Goal: Book appointment/travel/reservation

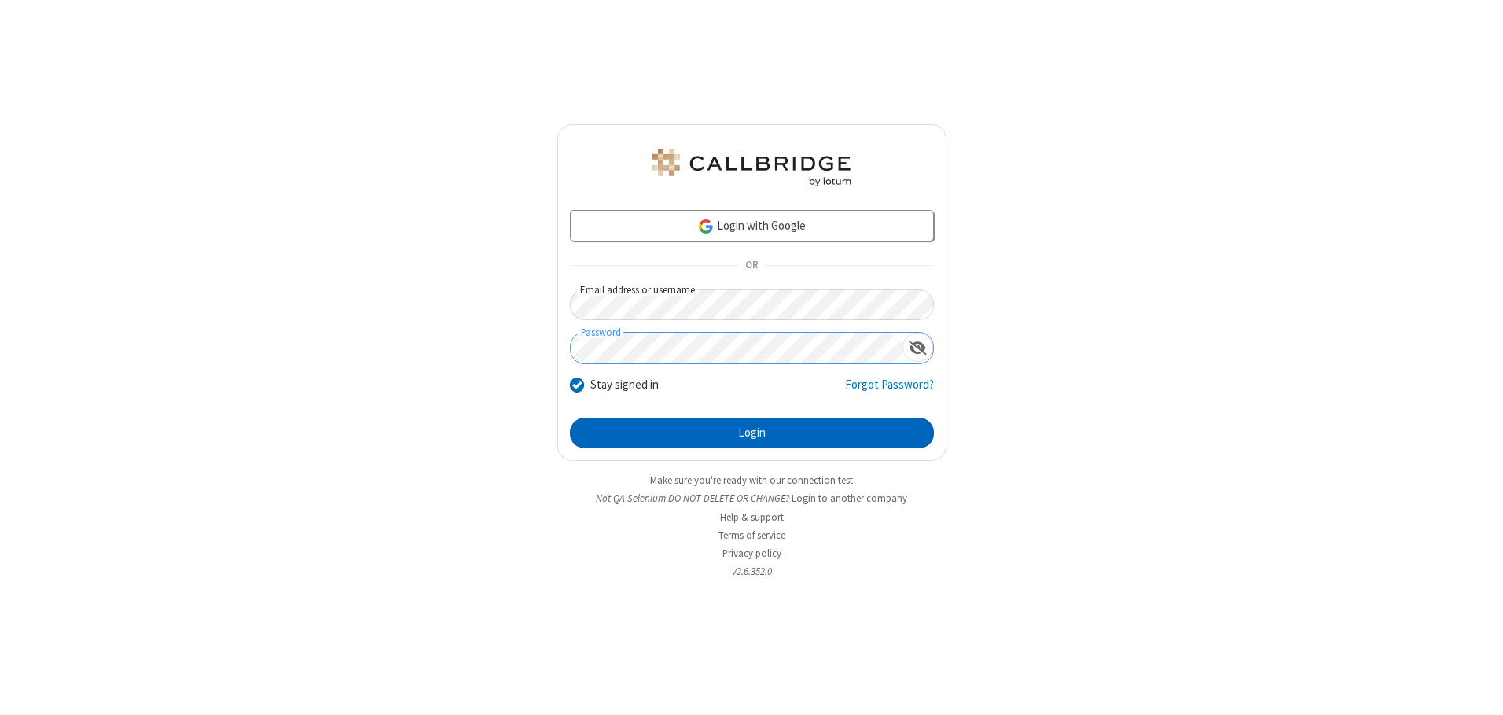
click at [752, 432] on button "Login" at bounding box center [752, 432] width 364 height 31
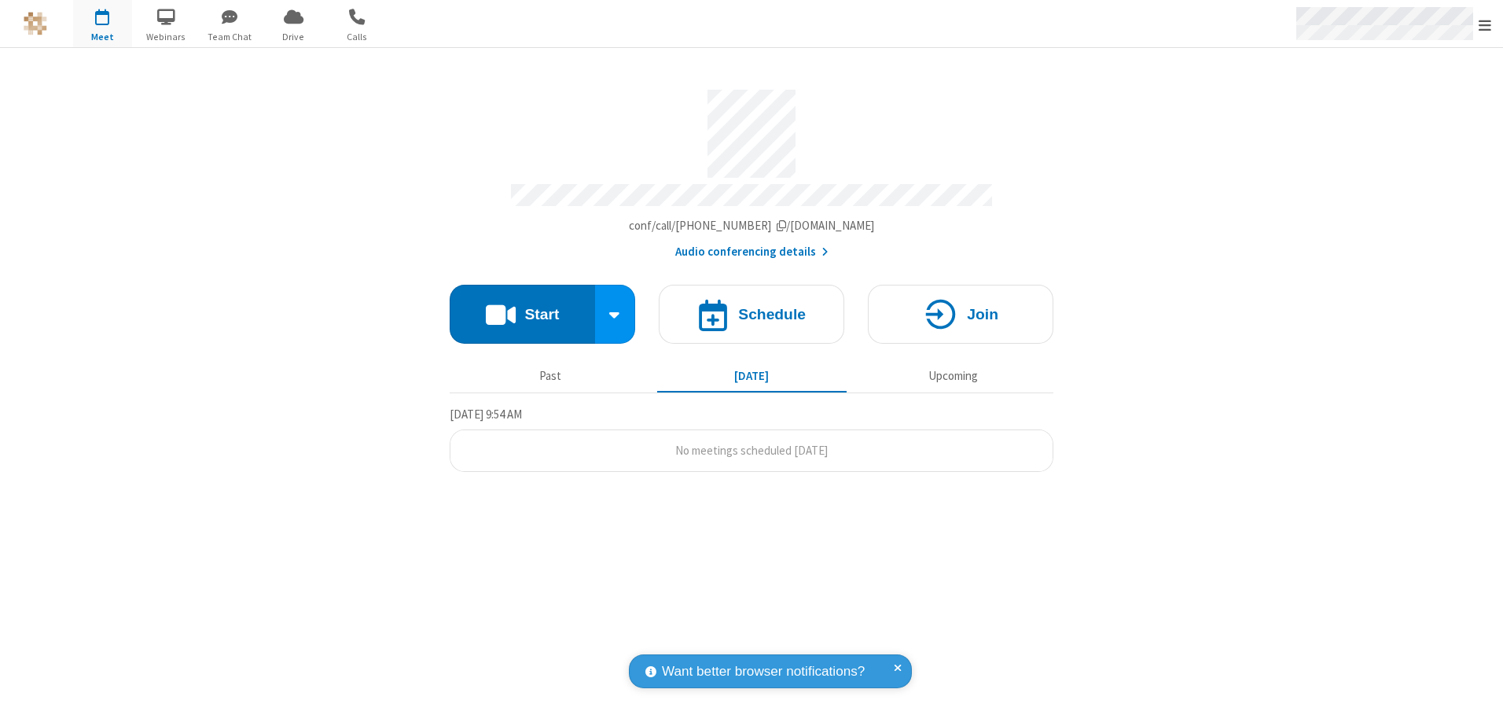
click at [1485, 24] on span "Open menu" at bounding box center [1485, 25] width 13 height 16
click at [102, 24] on span "button" at bounding box center [102, 16] width 59 height 27
click at [752, 308] on h4 "Schedule" at bounding box center [772, 314] width 68 height 15
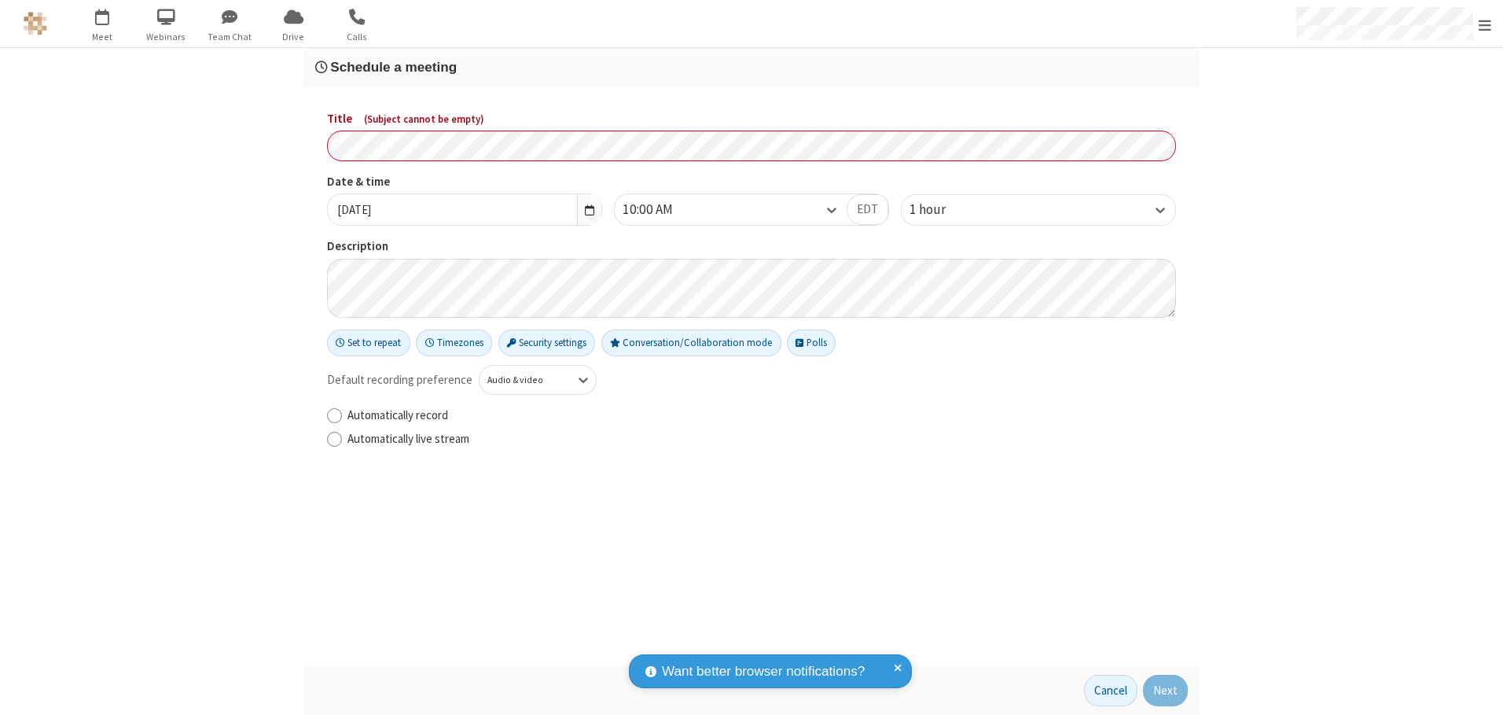
click at [752, 67] on h3 "Schedule a meeting" at bounding box center [751, 67] width 873 height 15
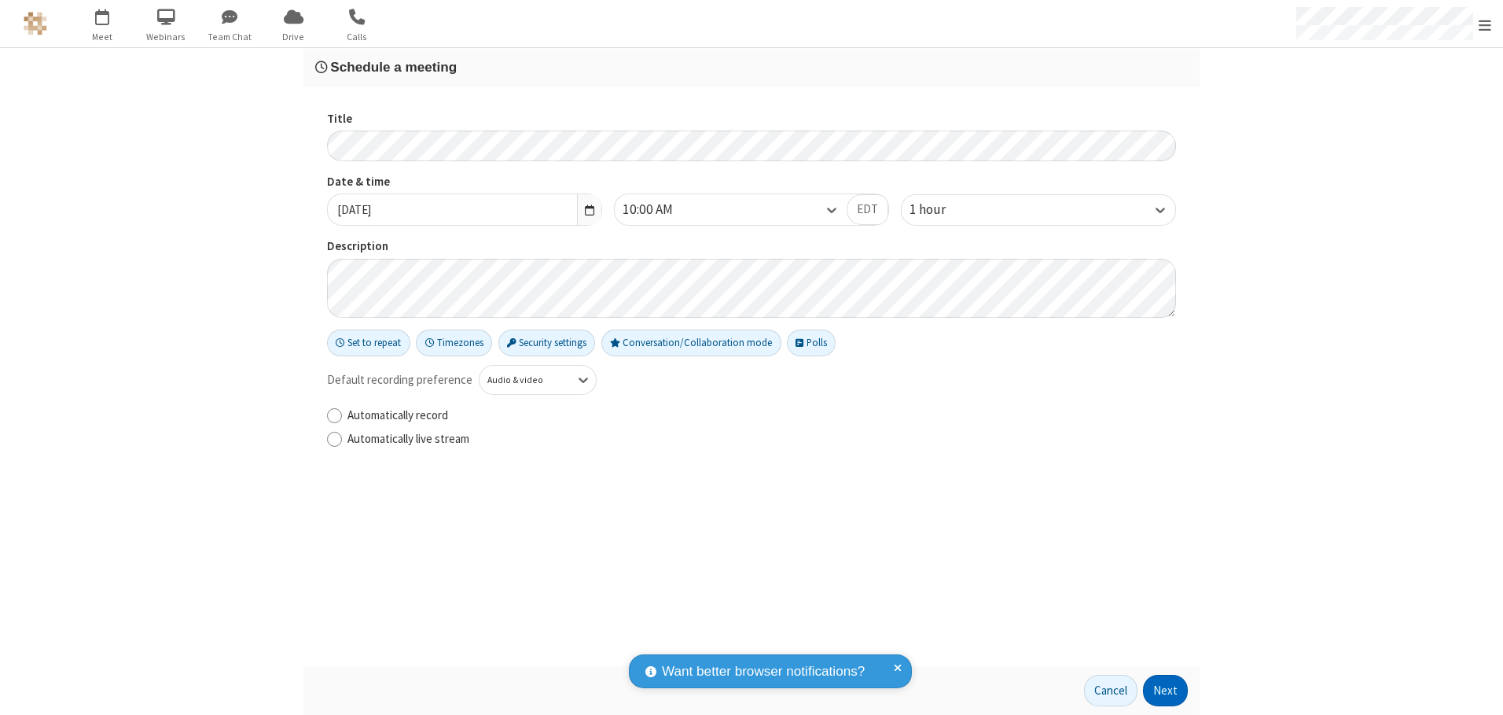
click at [1166, 690] on button "Next" at bounding box center [1165, 690] width 45 height 31
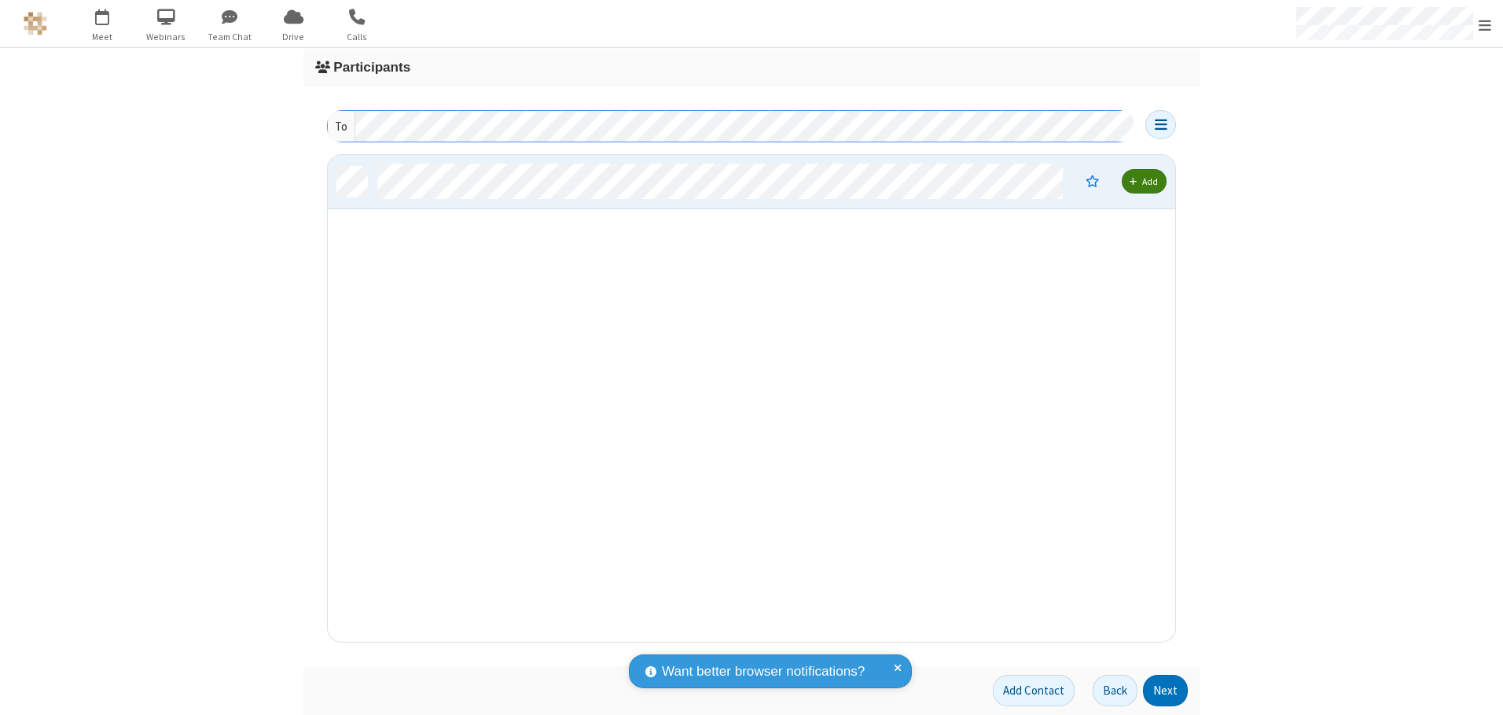
scroll to position [475, 836]
click at [1166, 690] on button "Next" at bounding box center [1165, 690] width 45 height 31
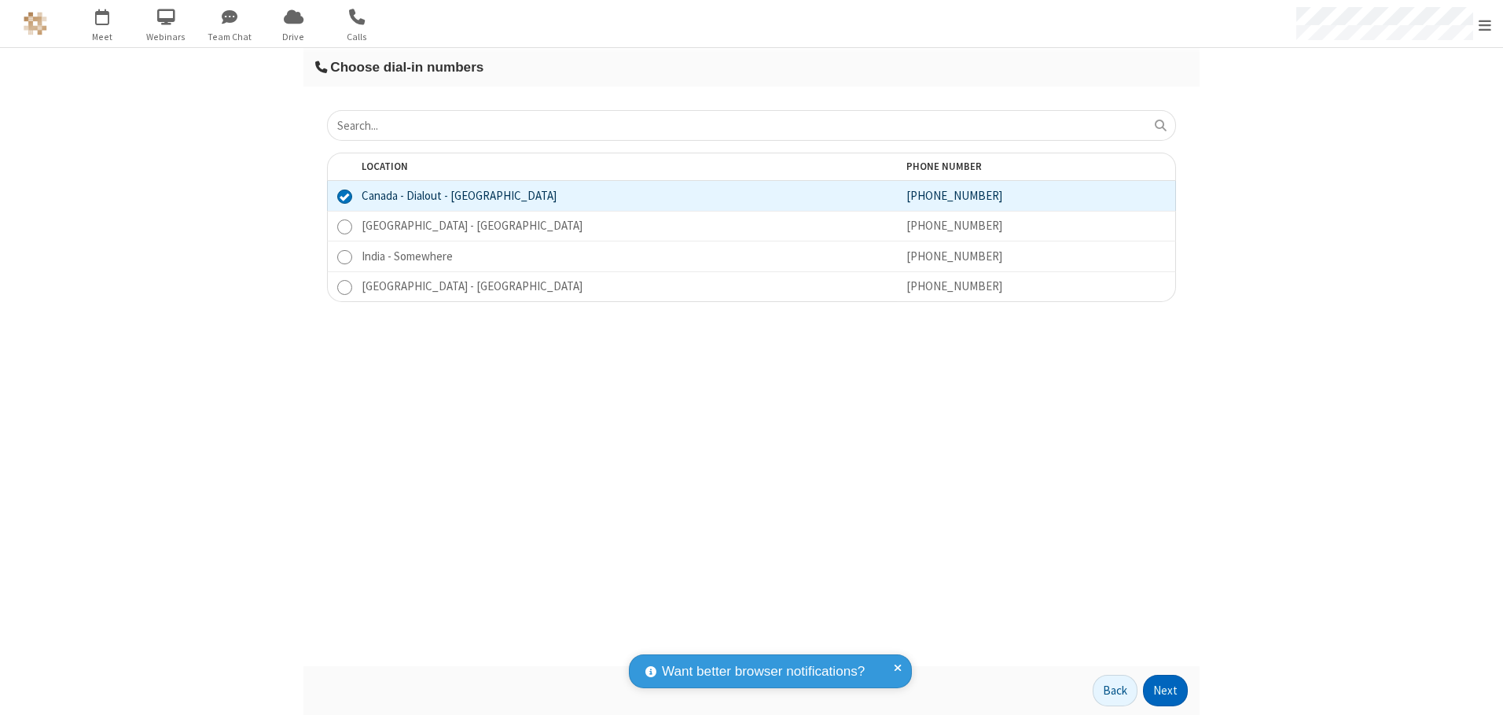
click at [1166, 690] on button "Next" at bounding box center [1165, 690] width 45 height 31
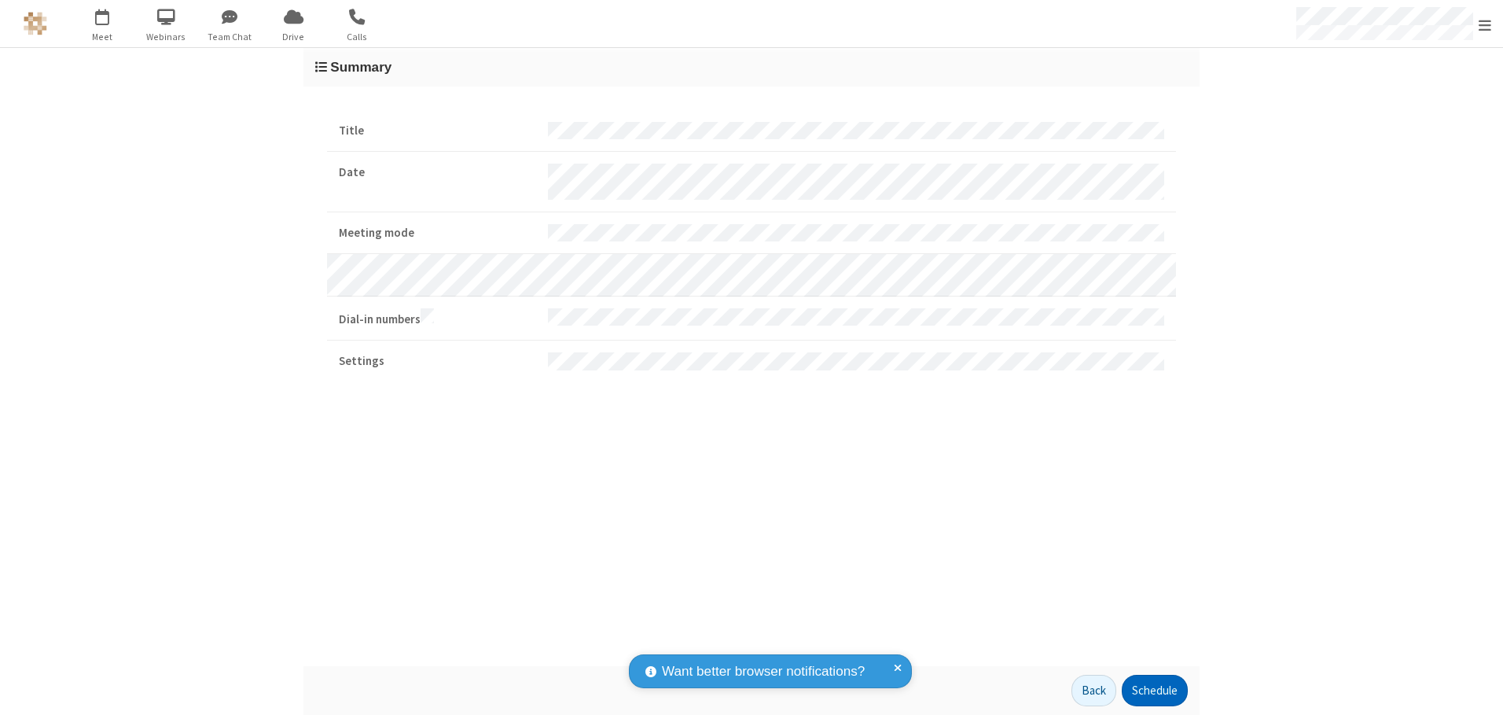
click at [1154, 690] on button "Schedule" at bounding box center [1155, 690] width 66 height 31
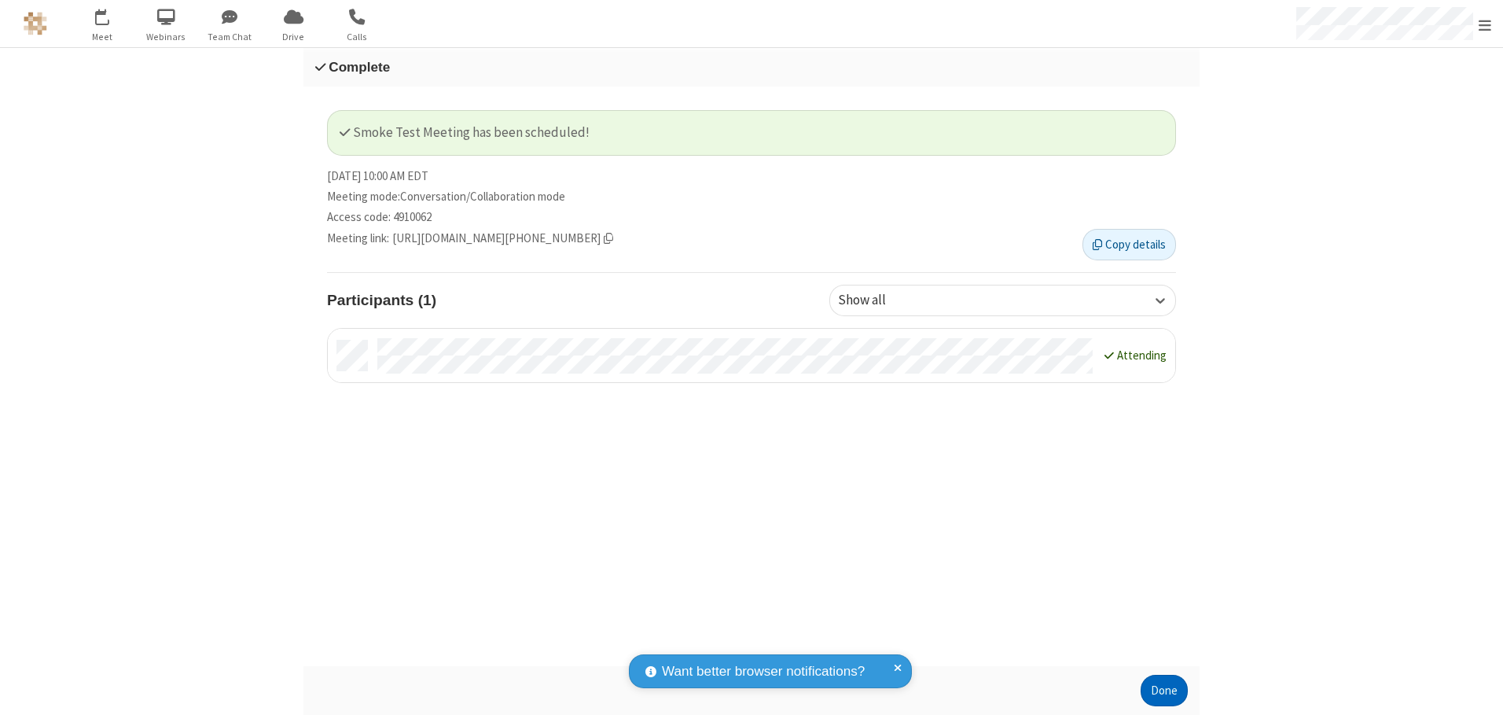
click at [1164, 690] on button "Done" at bounding box center [1164, 690] width 47 height 31
